Goal: Obtain resource: Download file/media

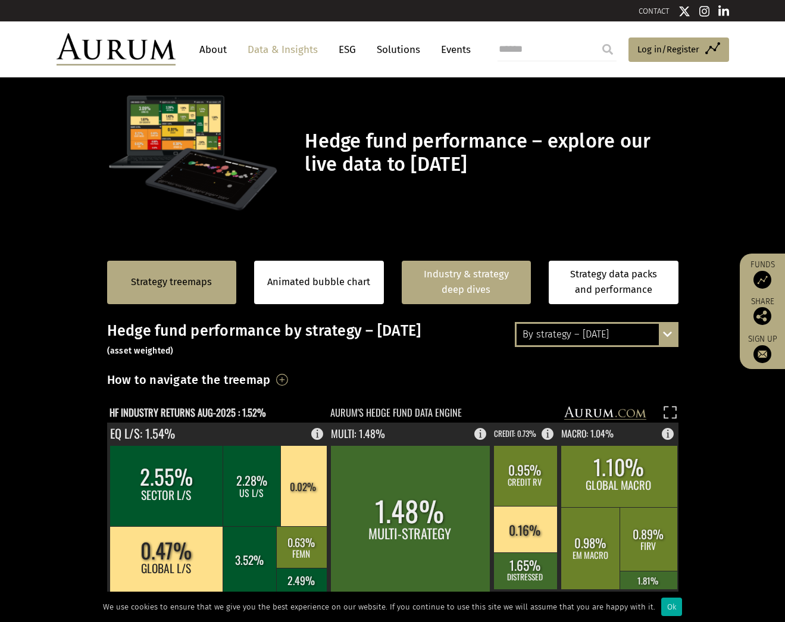
click at [483, 279] on link "Industry & strategy deep dives" at bounding box center [467, 282] width 130 height 43
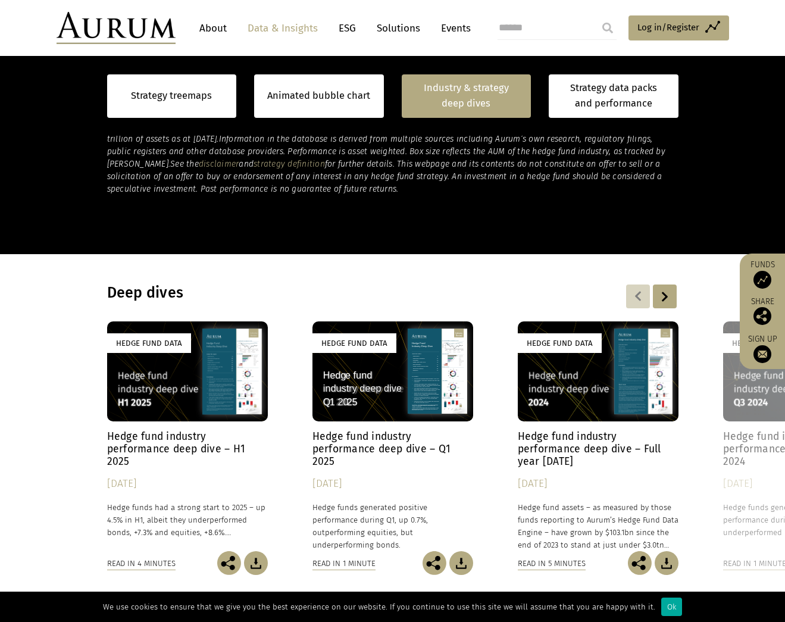
scroll to position [792, 0]
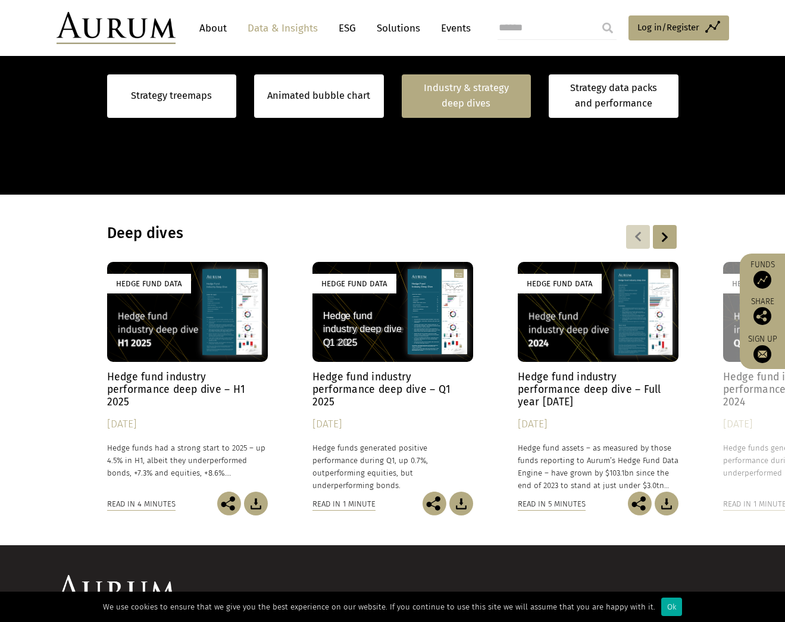
click at [183, 283] on div "Hedge Fund Data" at bounding box center [149, 284] width 84 height 20
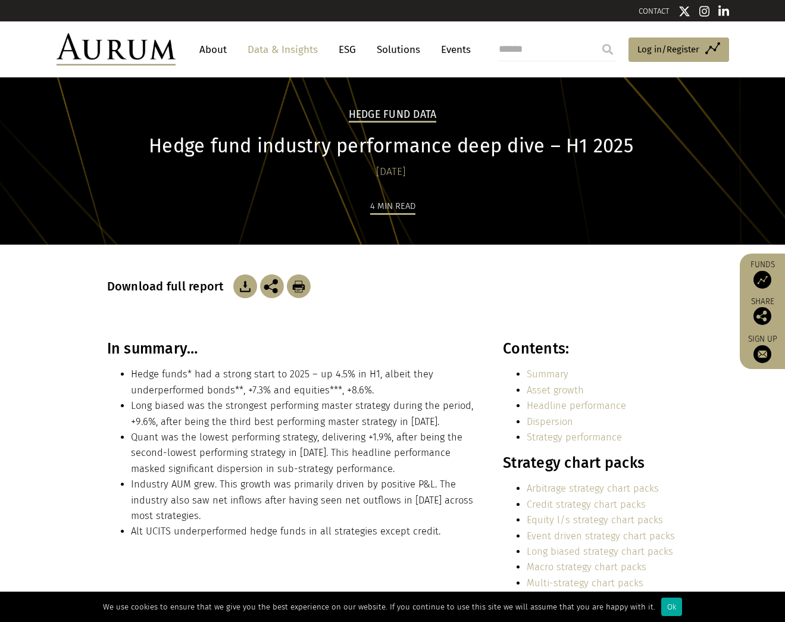
click at [251, 287] on img at bounding box center [245, 286] width 24 height 24
